Goal: Ask a question

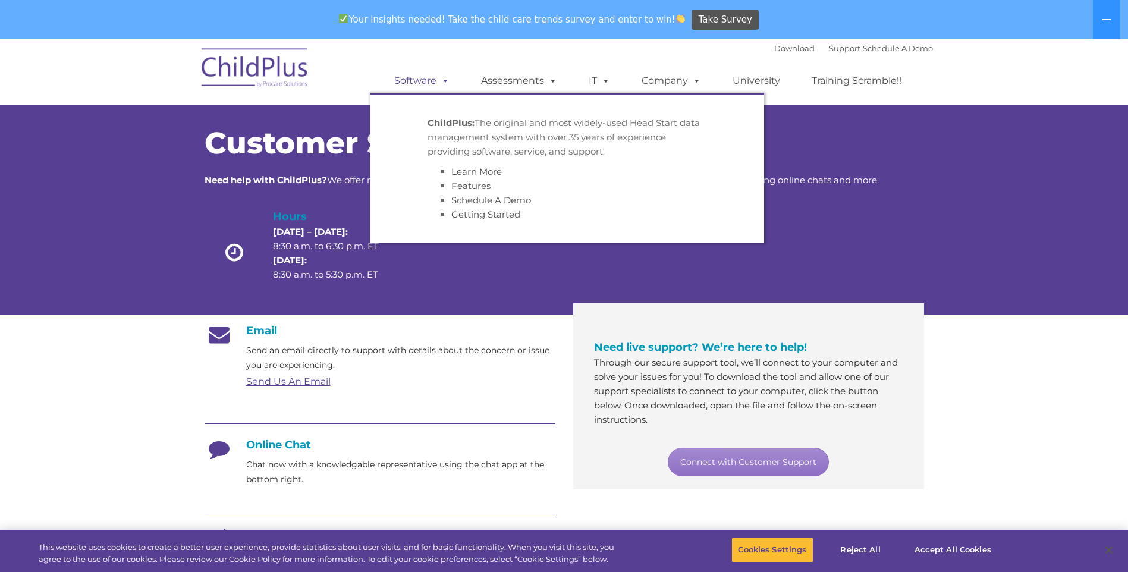
click at [445, 80] on span at bounding box center [442, 80] width 13 height 11
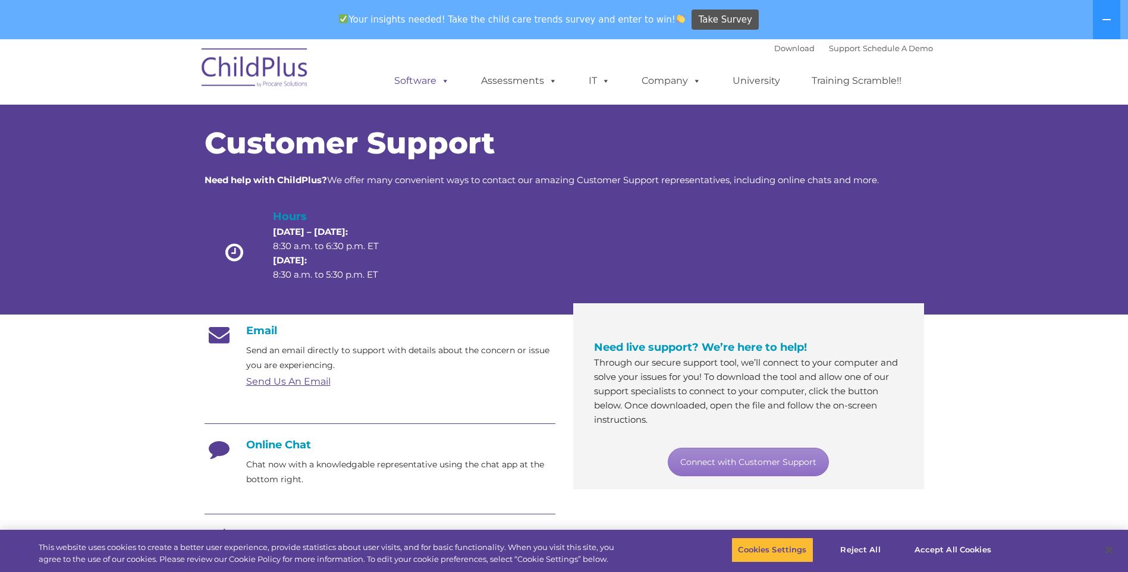
click at [416, 81] on link "Software" at bounding box center [421, 81] width 79 height 24
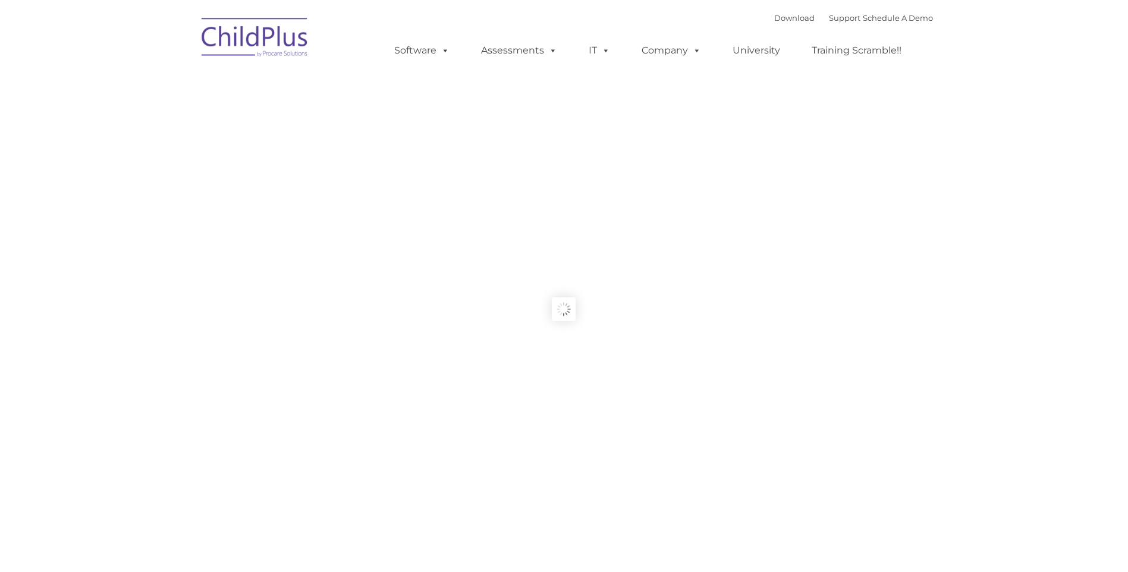
type input ""
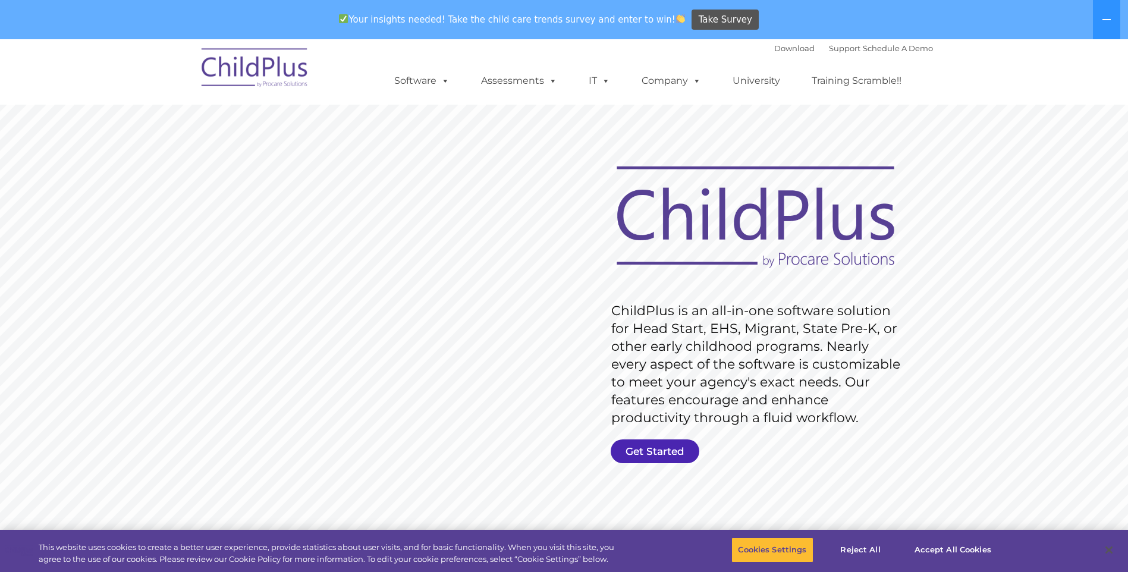
click at [652, 447] on link "Get Started" at bounding box center [655, 451] width 89 height 24
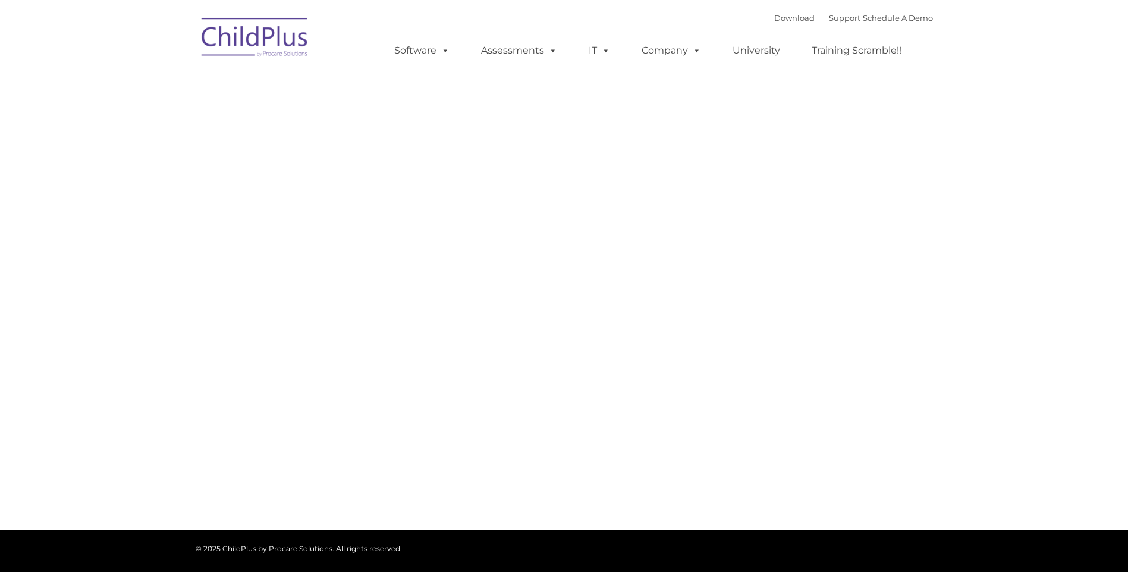
type input ""
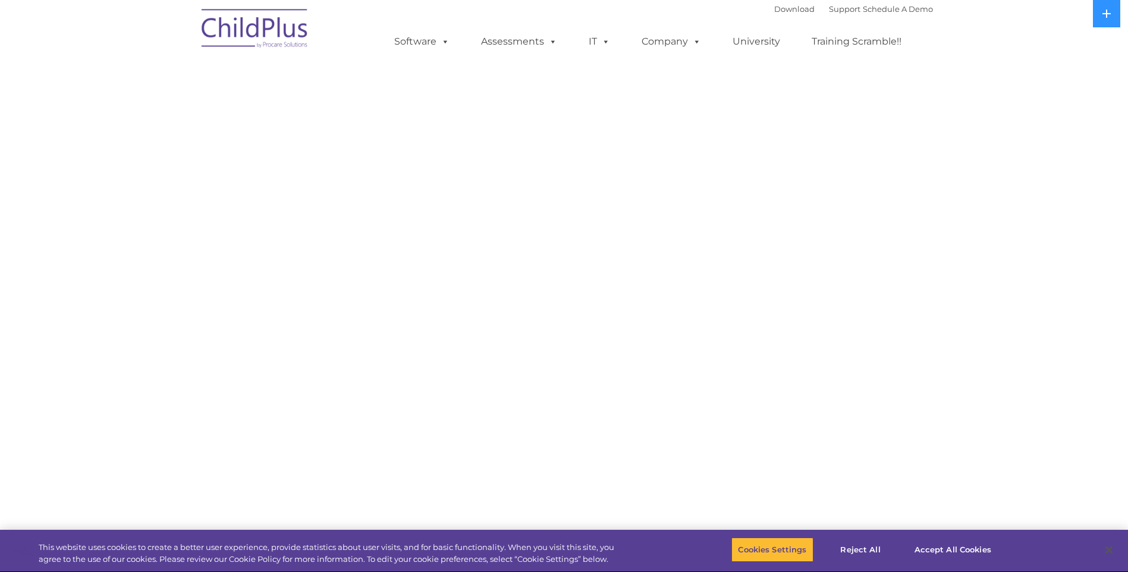
select select "MEDIUM"
